Goal: Task Accomplishment & Management: Manage account settings

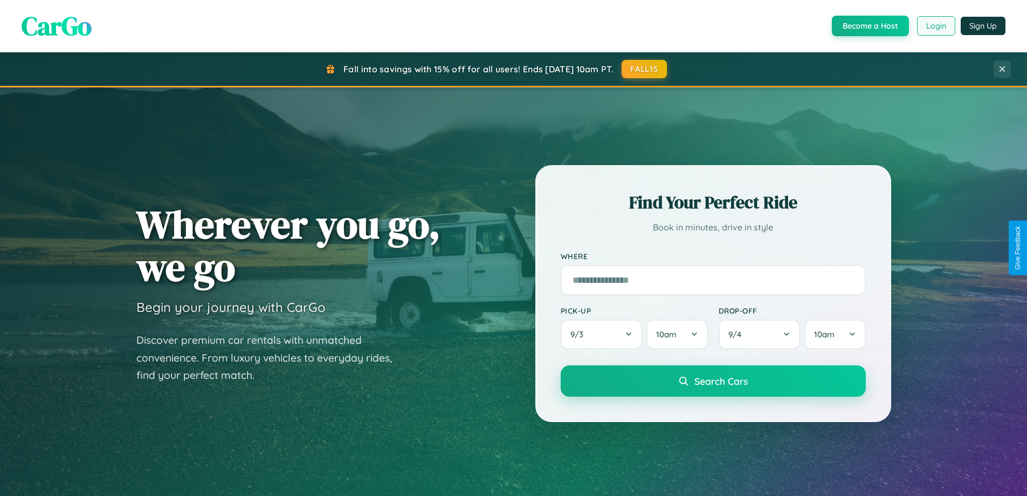
click at [936, 26] on button "Login" at bounding box center [936, 25] width 38 height 19
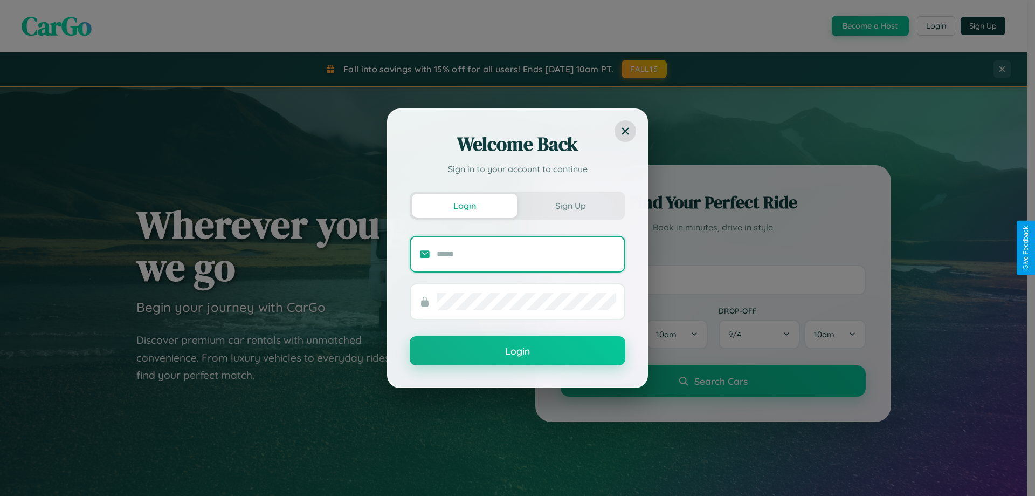
click at [526, 253] on input "text" at bounding box center [526, 253] width 179 height 17
type input "**********"
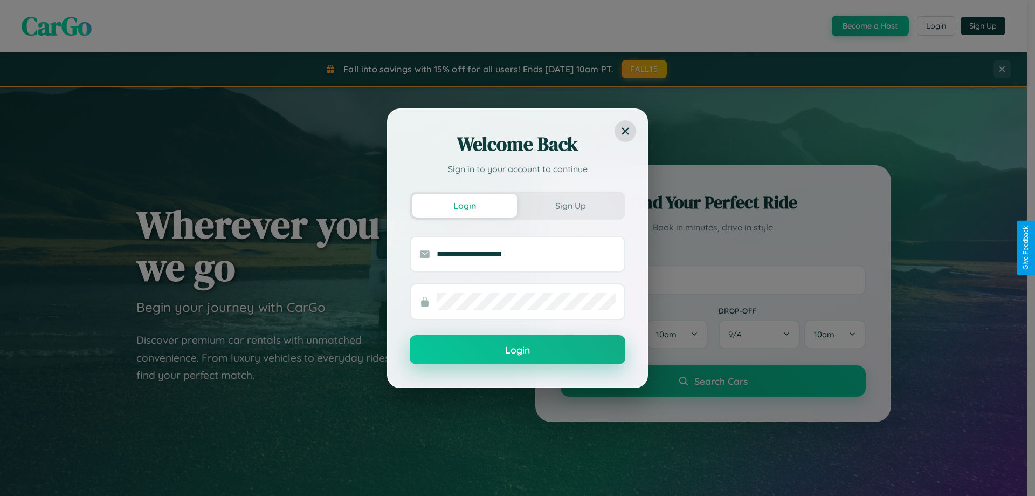
click at [518, 350] on button "Login" at bounding box center [518, 349] width 216 height 29
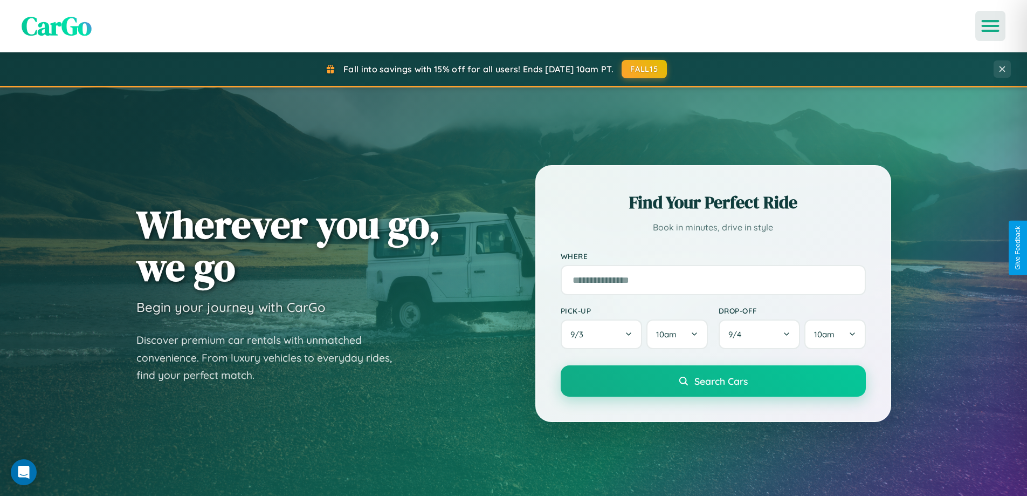
click at [991, 26] on icon "Open menu" at bounding box center [991, 26] width 16 height 10
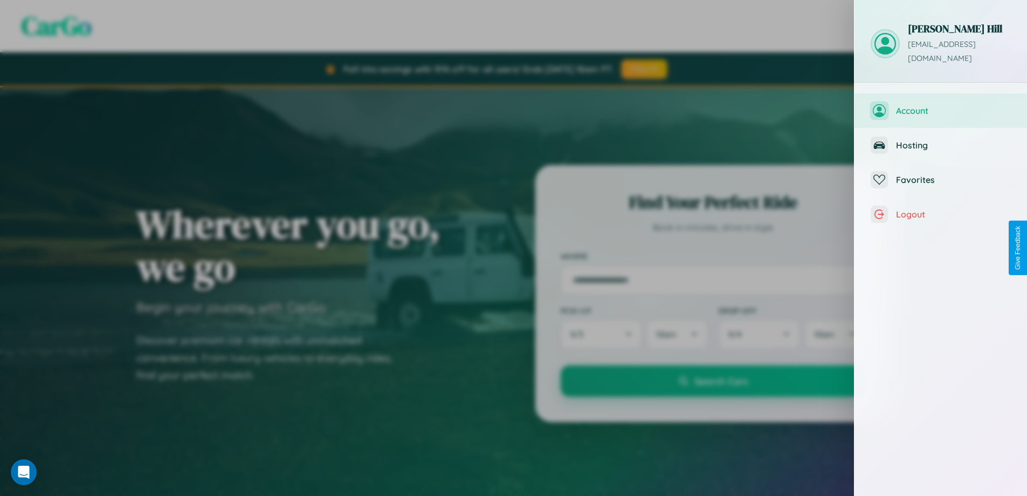
click at [941, 105] on span "Account" at bounding box center [953, 110] width 115 height 11
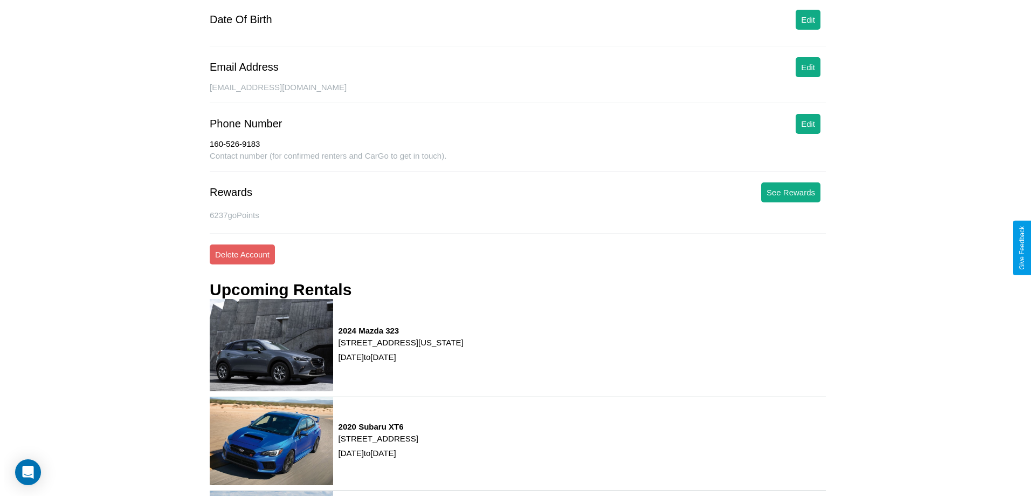
scroll to position [146, 0]
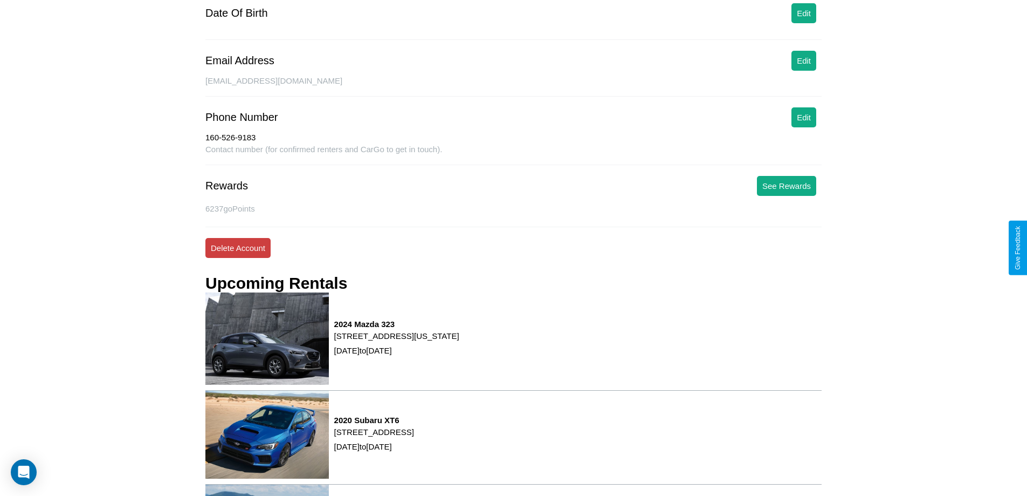
click at [238, 248] on button "Delete Account" at bounding box center [237, 248] width 65 height 20
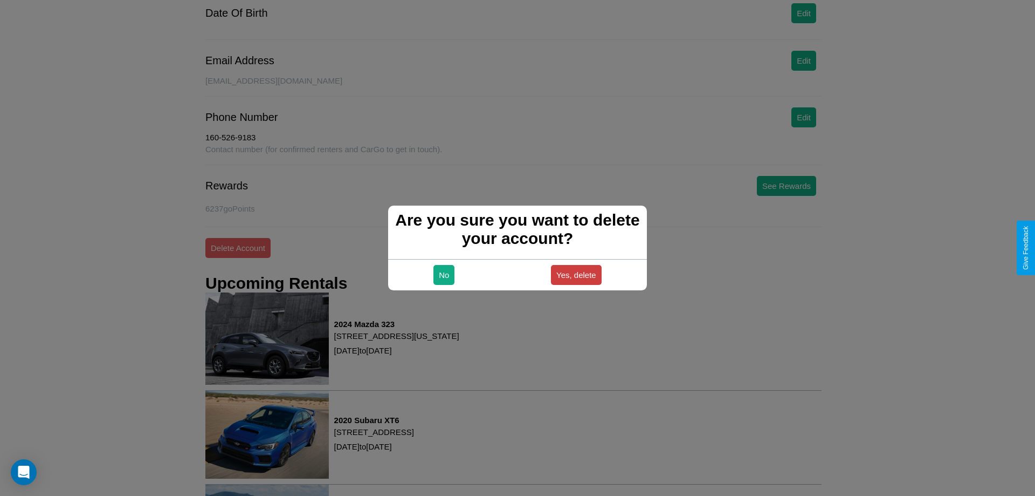
click at [576, 274] on button "Yes, delete" at bounding box center [576, 275] width 51 height 20
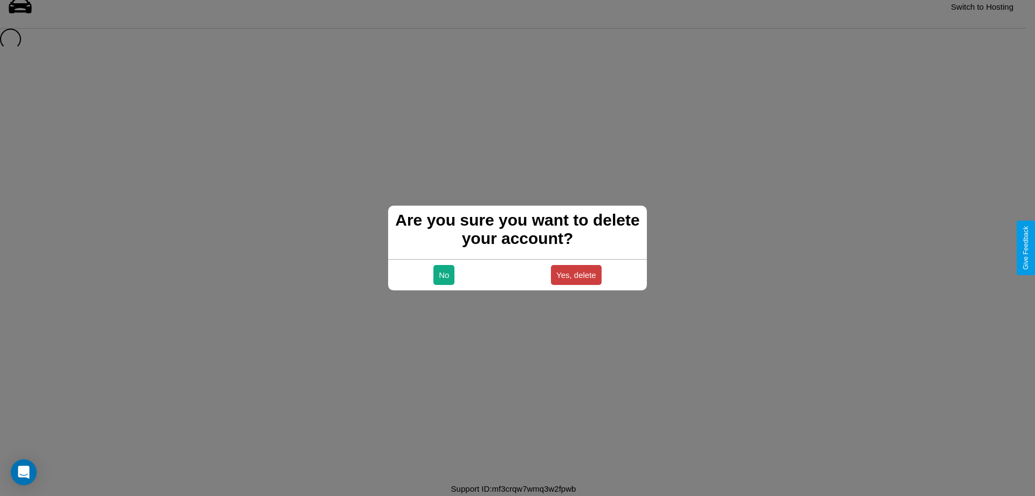
scroll to position [15, 0]
